Goal: Navigation & Orientation: Go to known website

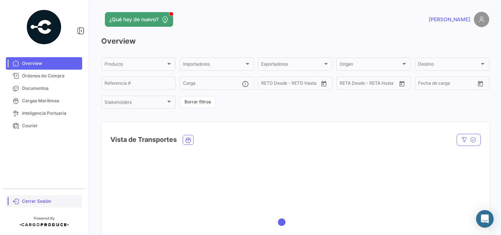
click at [32, 202] on span "Cerrar Sesión" at bounding box center [50, 201] width 57 height 7
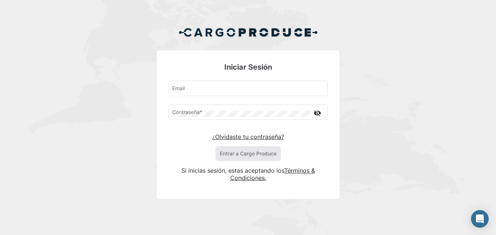
type input "[PERSON_NAME][EMAIL_ADDRESS][DOMAIN_NAME]"
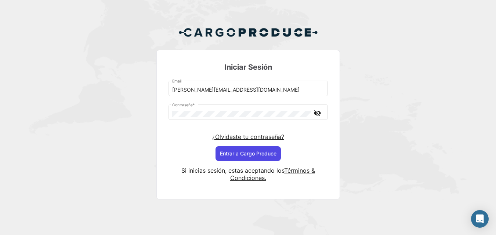
click at [243, 153] on button "Entrar a Cargo Produce" at bounding box center [247, 153] width 65 height 15
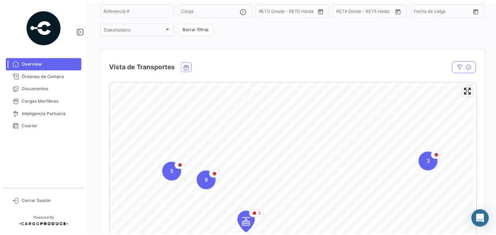
scroll to position [147, 0]
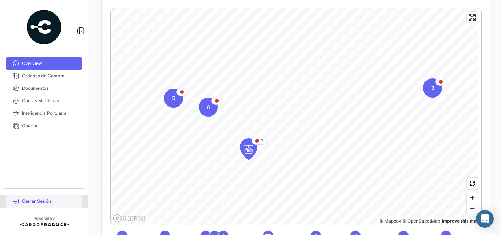
click at [31, 199] on span "Cerrar Sesión" at bounding box center [50, 201] width 57 height 7
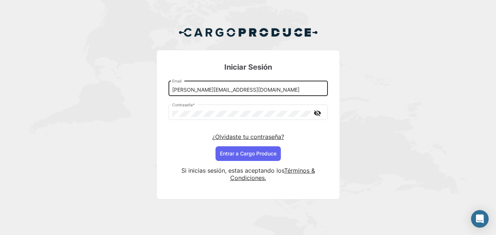
click at [201, 91] on input "[PERSON_NAME][EMAIL_ADDRESS][DOMAIN_NAME]" at bounding box center [248, 90] width 152 height 6
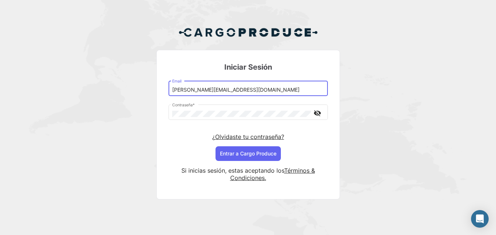
drag, startPoint x: 194, startPoint y: 91, endPoint x: 207, endPoint y: 91, distance: 13.2
click at [207, 91] on input "[PERSON_NAME][EMAIL_ADDRESS][DOMAIN_NAME]" at bounding box center [248, 90] width 152 height 6
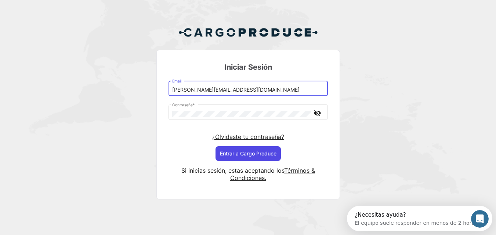
type input "[PERSON_NAME][EMAIL_ADDRESS][DOMAIN_NAME]"
click at [250, 150] on button "Entrar a Cargo Produce" at bounding box center [247, 153] width 65 height 15
